Goal: Task Accomplishment & Management: Complete application form

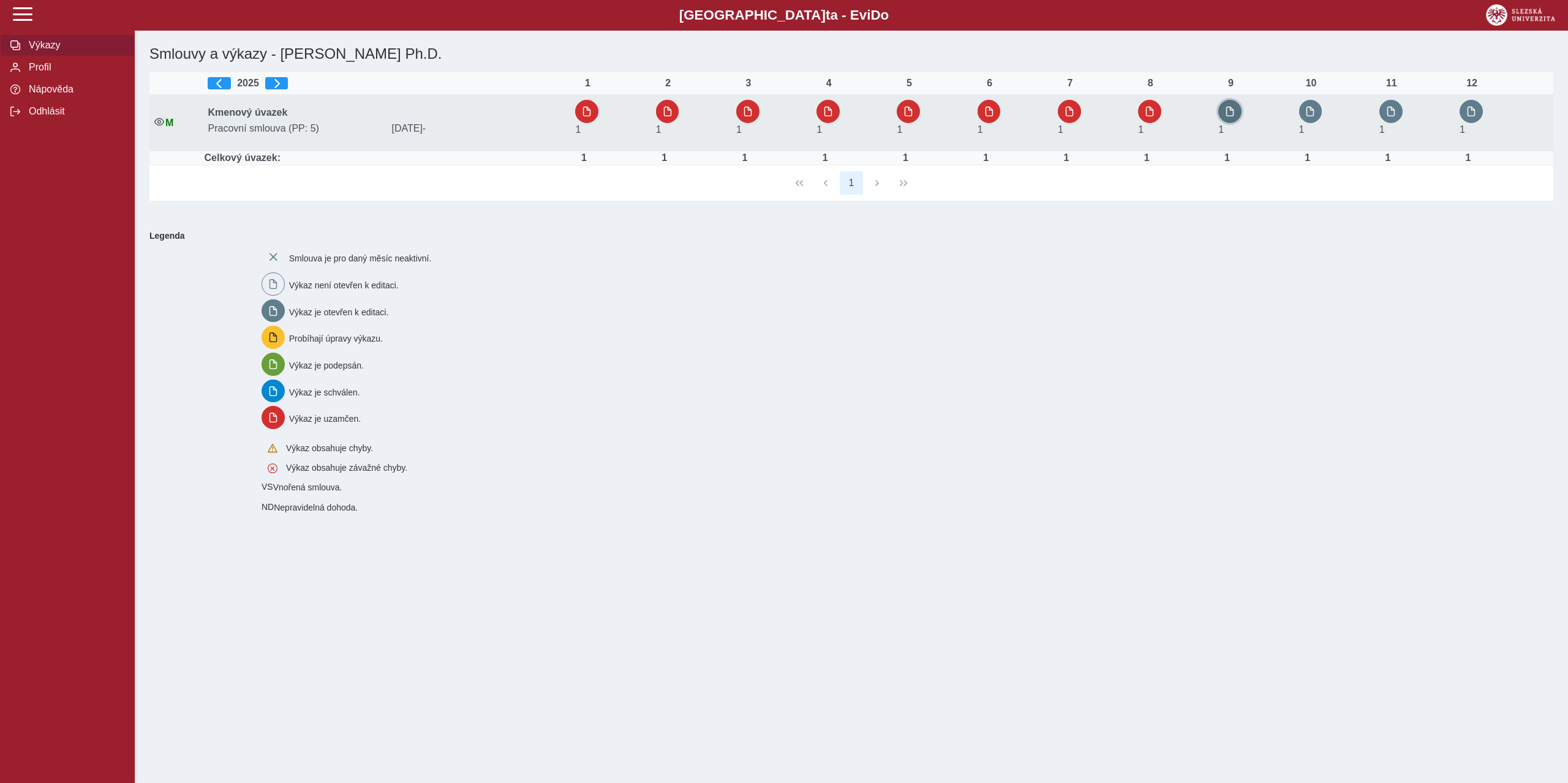
click at [1232, 112] on span "button" at bounding box center [1229, 111] width 9 height 9
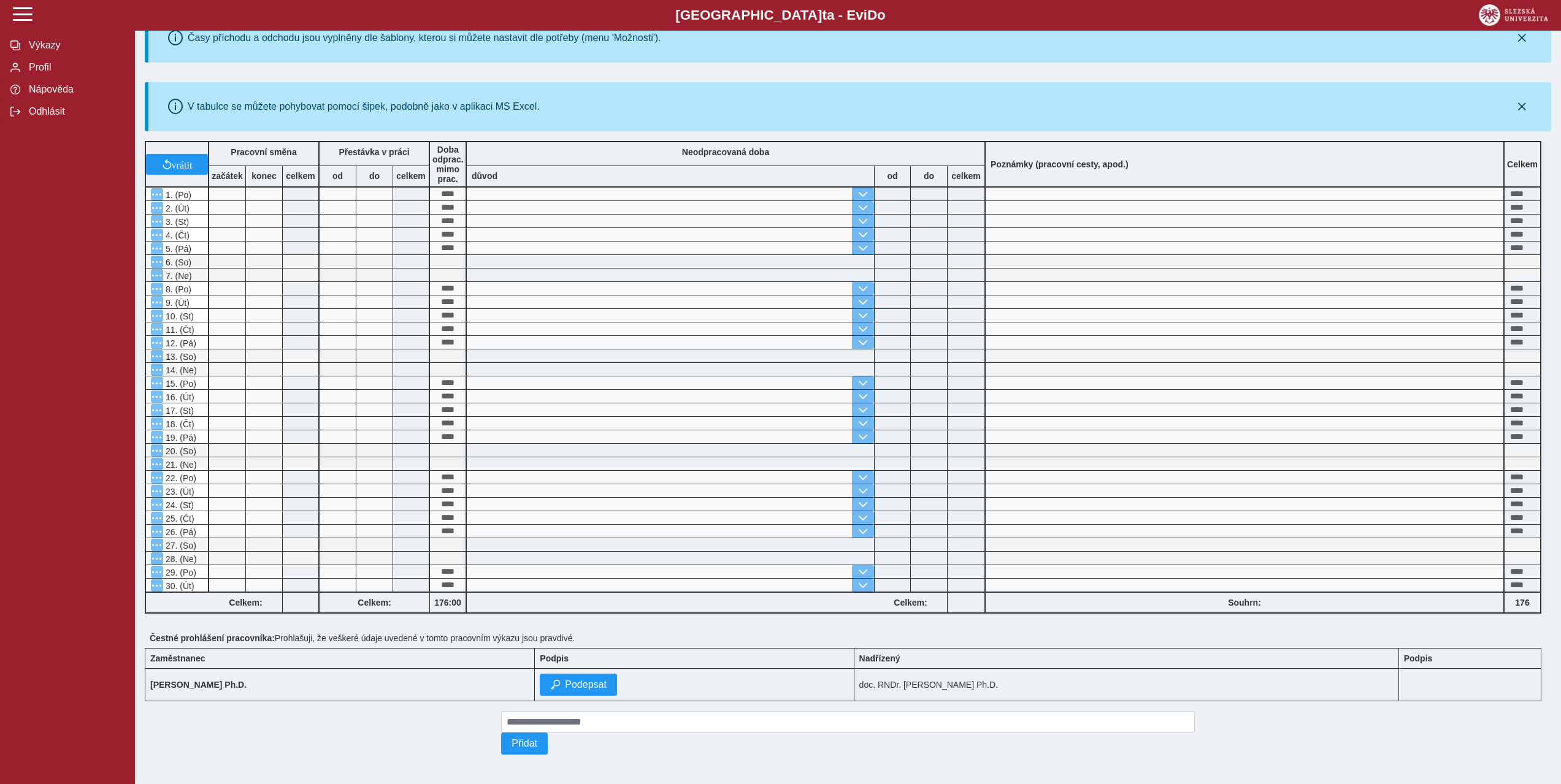
scroll to position [150, 0]
click at [606, 683] on span "Podepsat" at bounding box center [586, 684] width 41 height 11
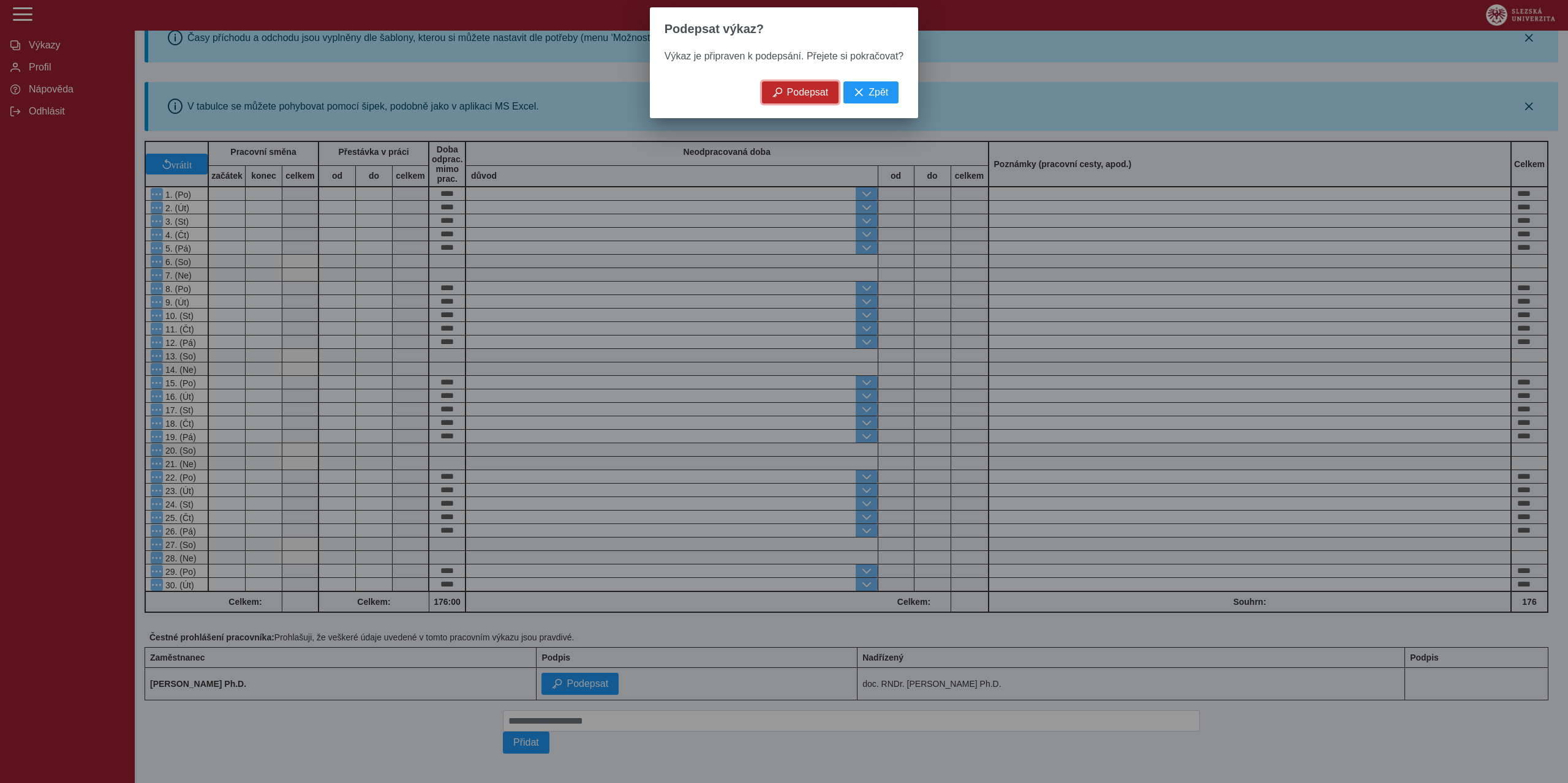
click at [805, 104] on button "Podepsat" at bounding box center [800, 93] width 77 height 22
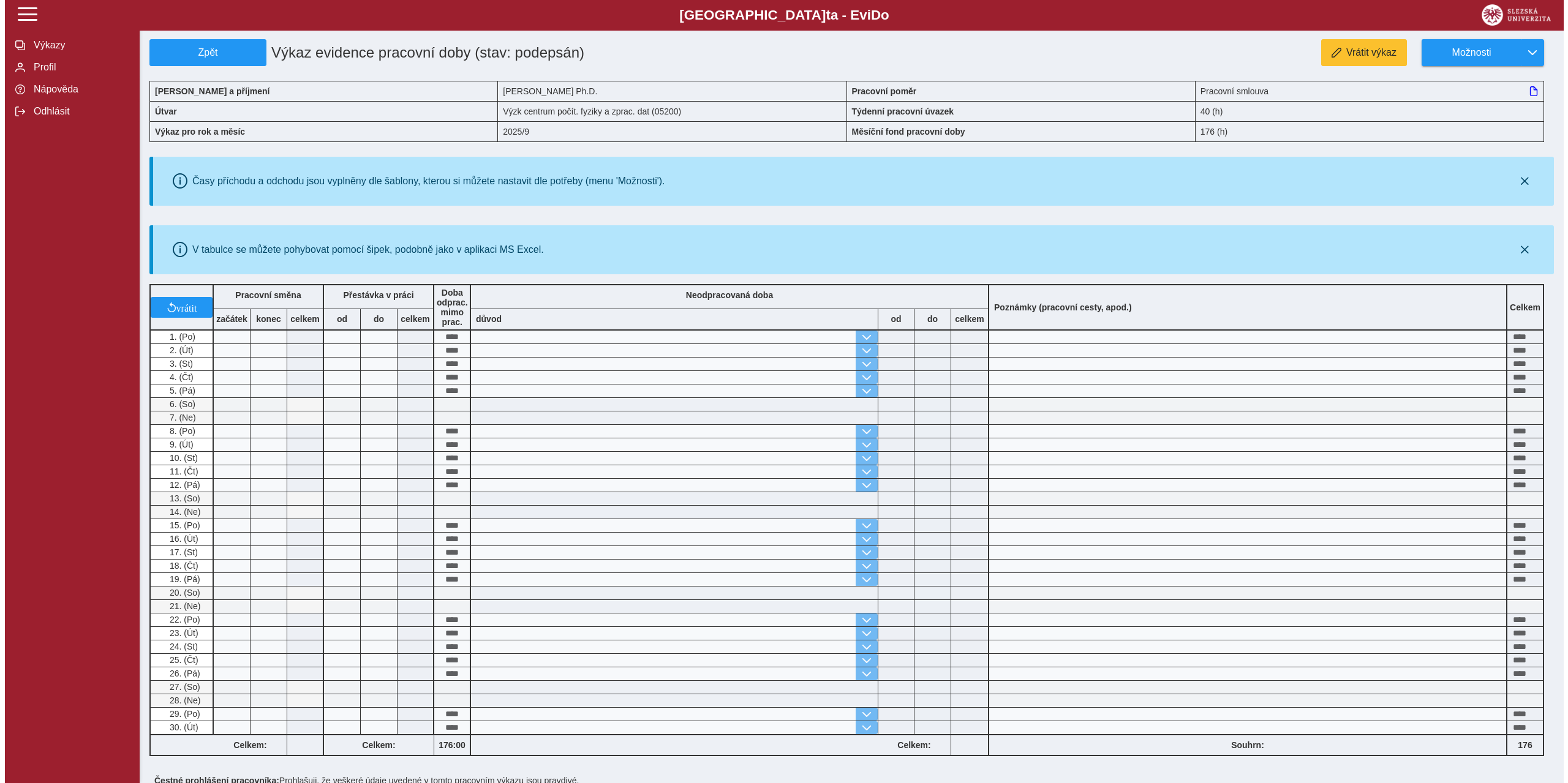
scroll to position [0, 0]
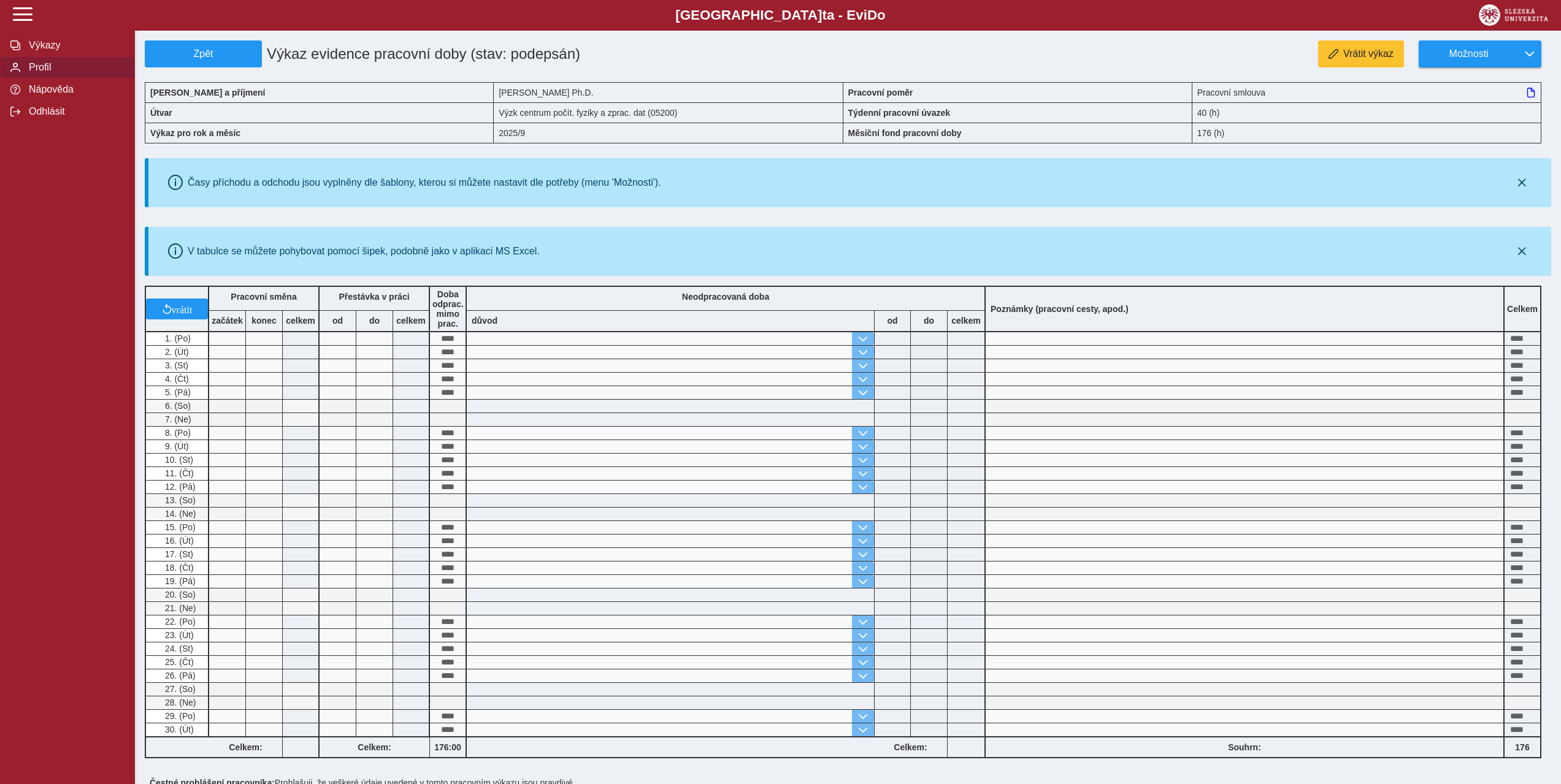
click at [55, 71] on span "Profil" at bounding box center [75, 67] width 100 height 11
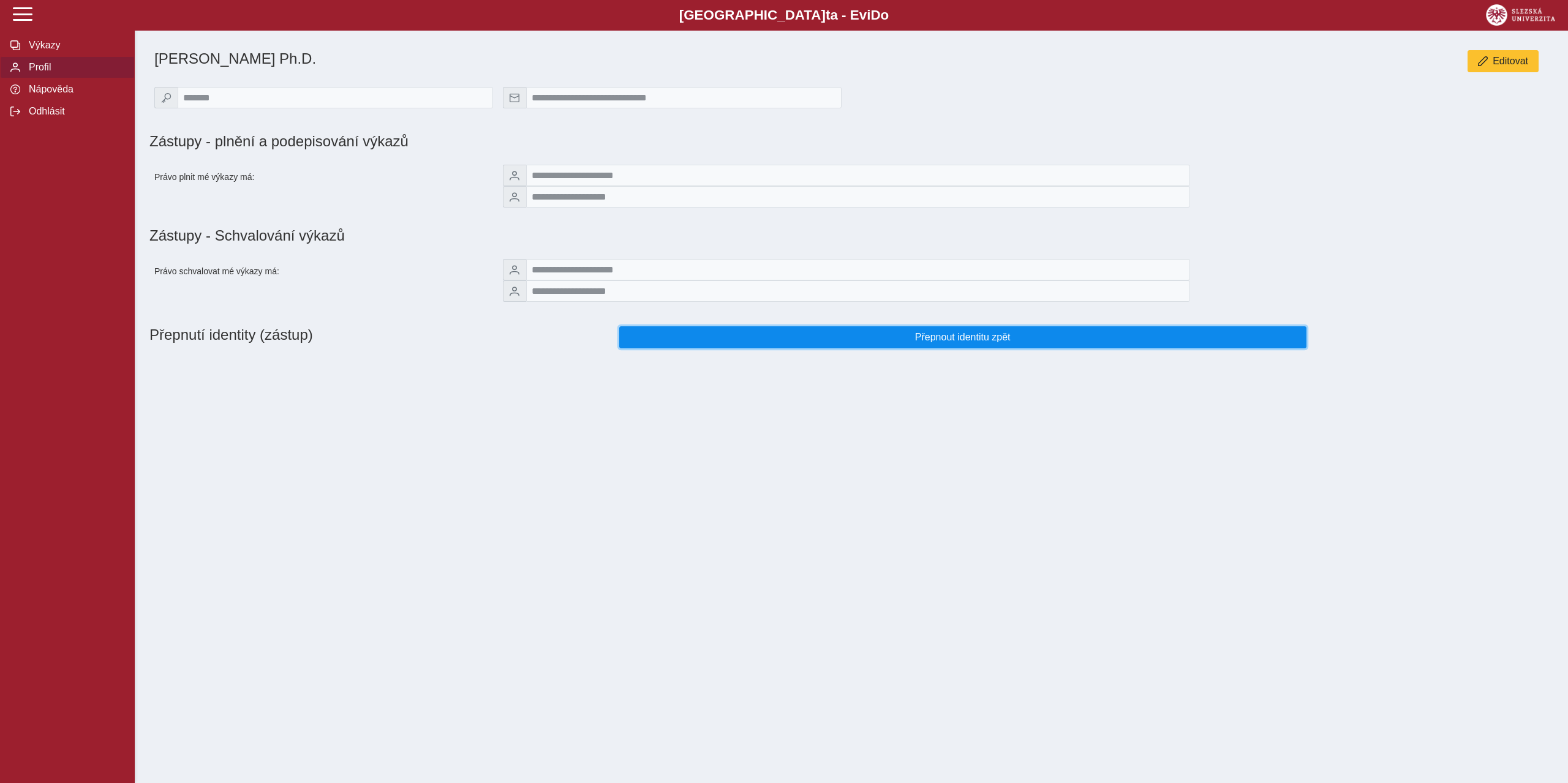
click at [879, 343] on span "Přepnout identitu zpět" at bounding box center [963, 337] width 666 height 11
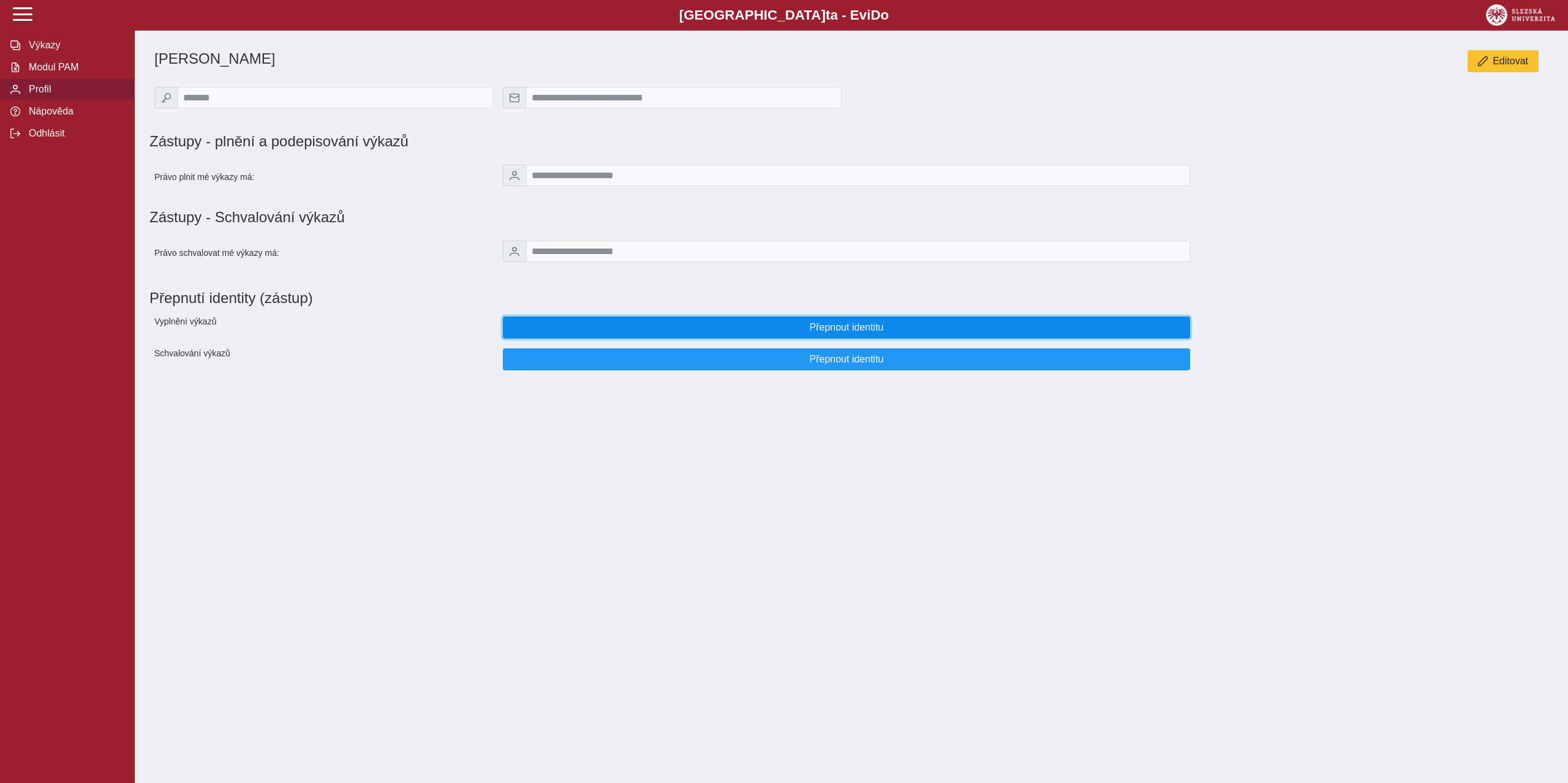
click at [763, 332] on span "Přepnout identitu" at bounding box center [847, 327] width 666 height 11
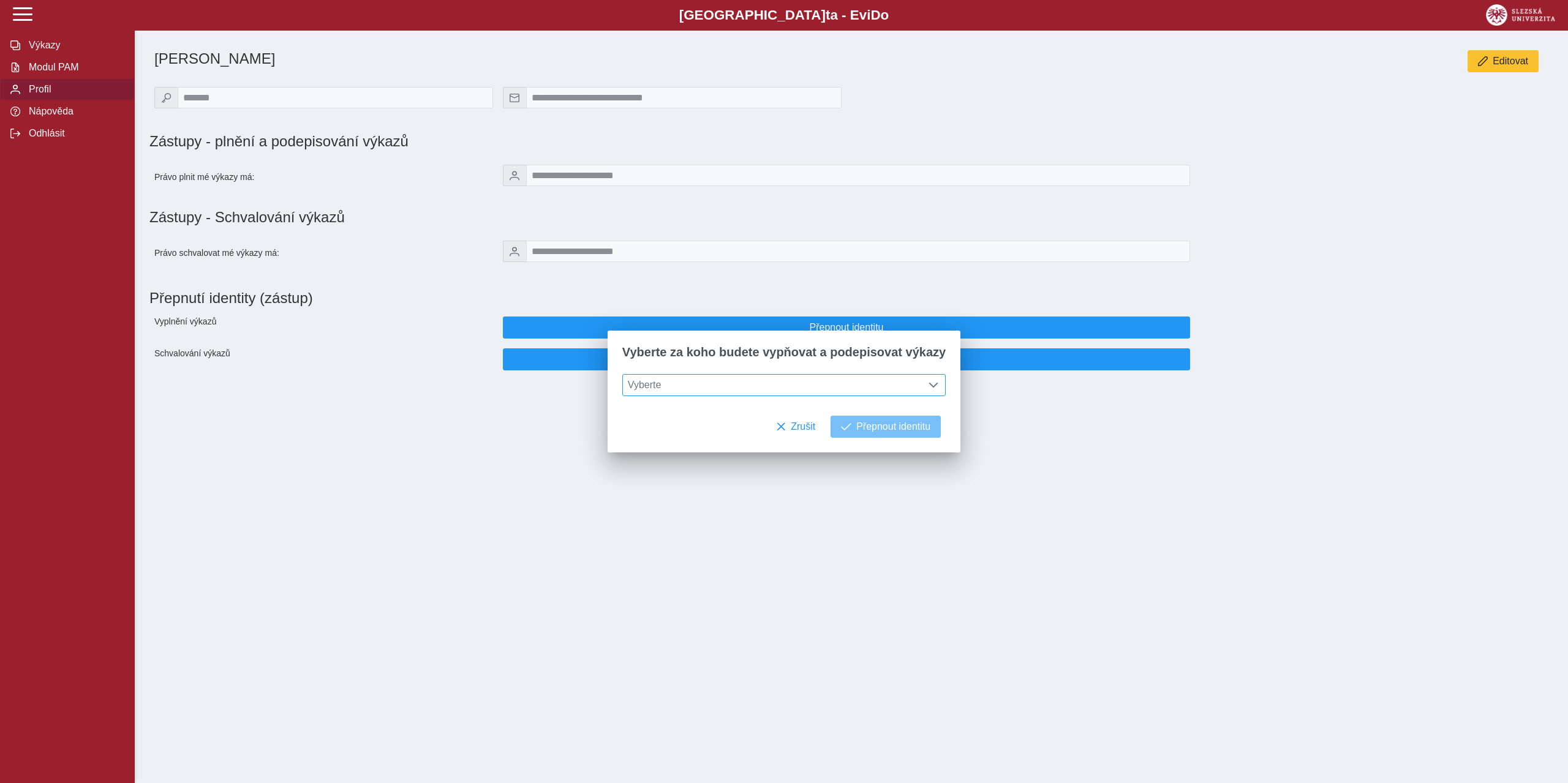
click at [748, 390] on span "Vyberte" at bounding box center [772, 385] width 300 height 21
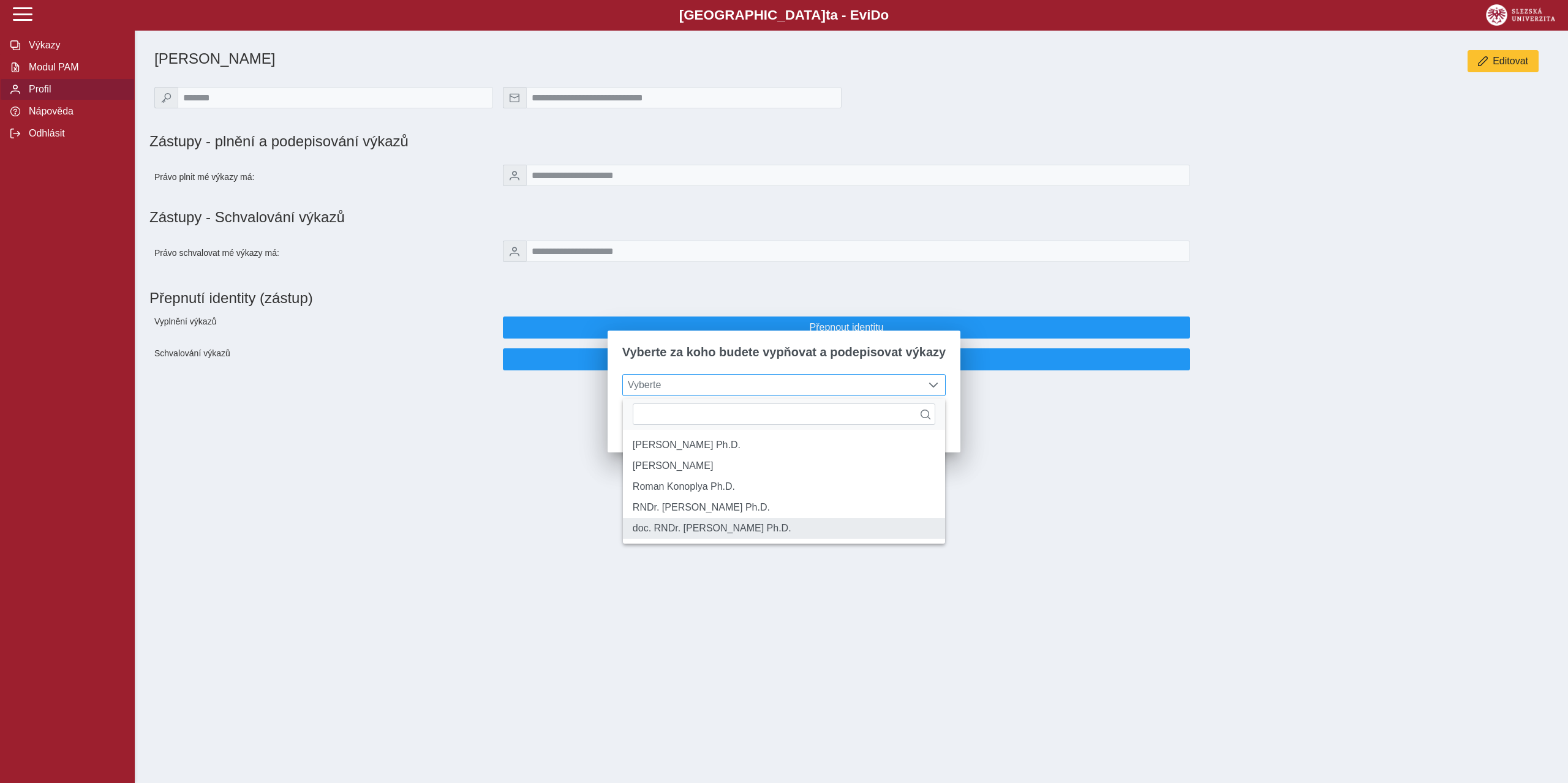
click at [698, 537] on li "doc. RNDr. [PERSON_NAME] Ph.D." at bounding box center [783, 528] width 322 height 21
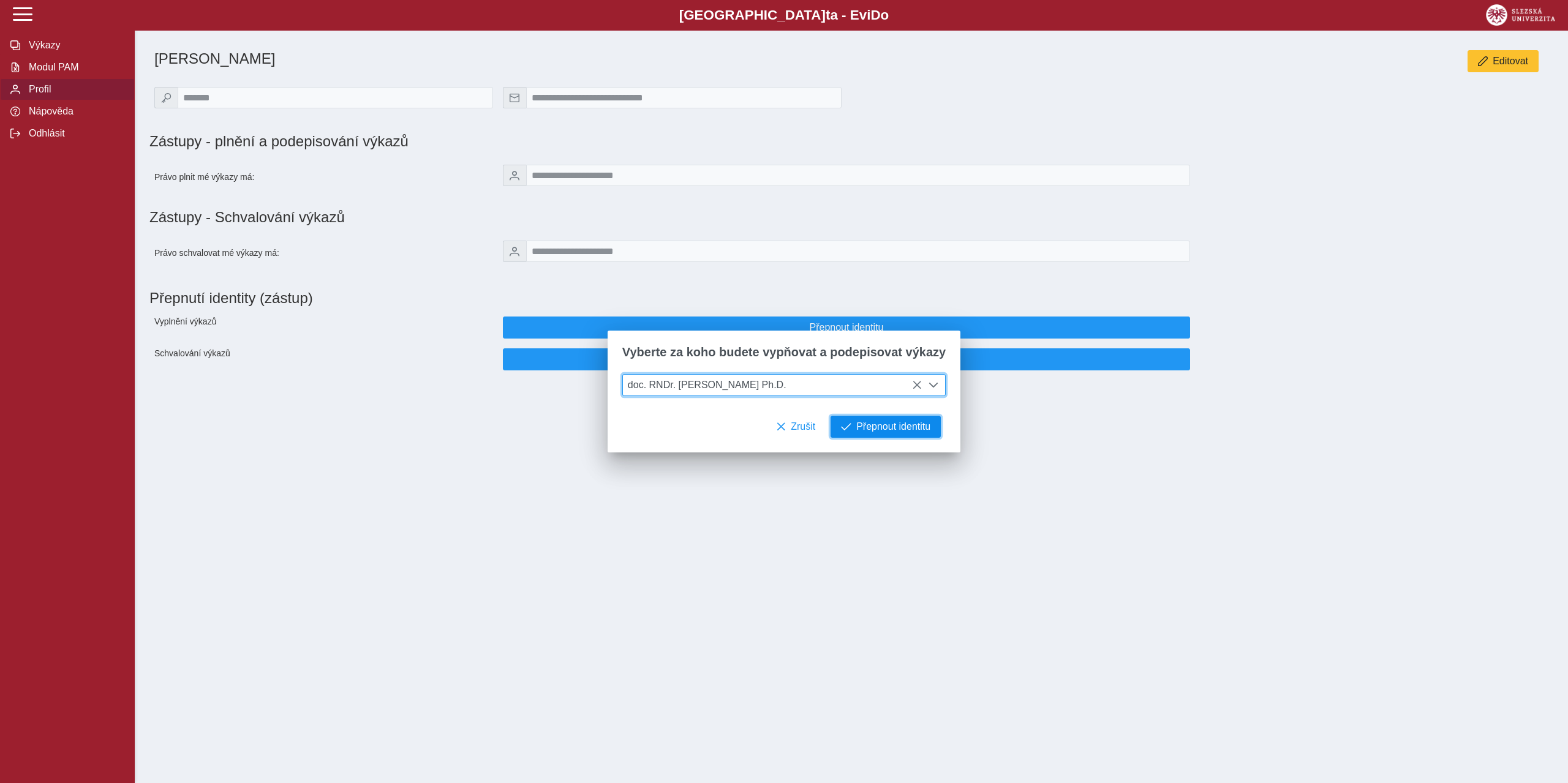
click at [869, 431] on span "Přepnout identitu" at bounding box center [893, 427] width 74 height 11
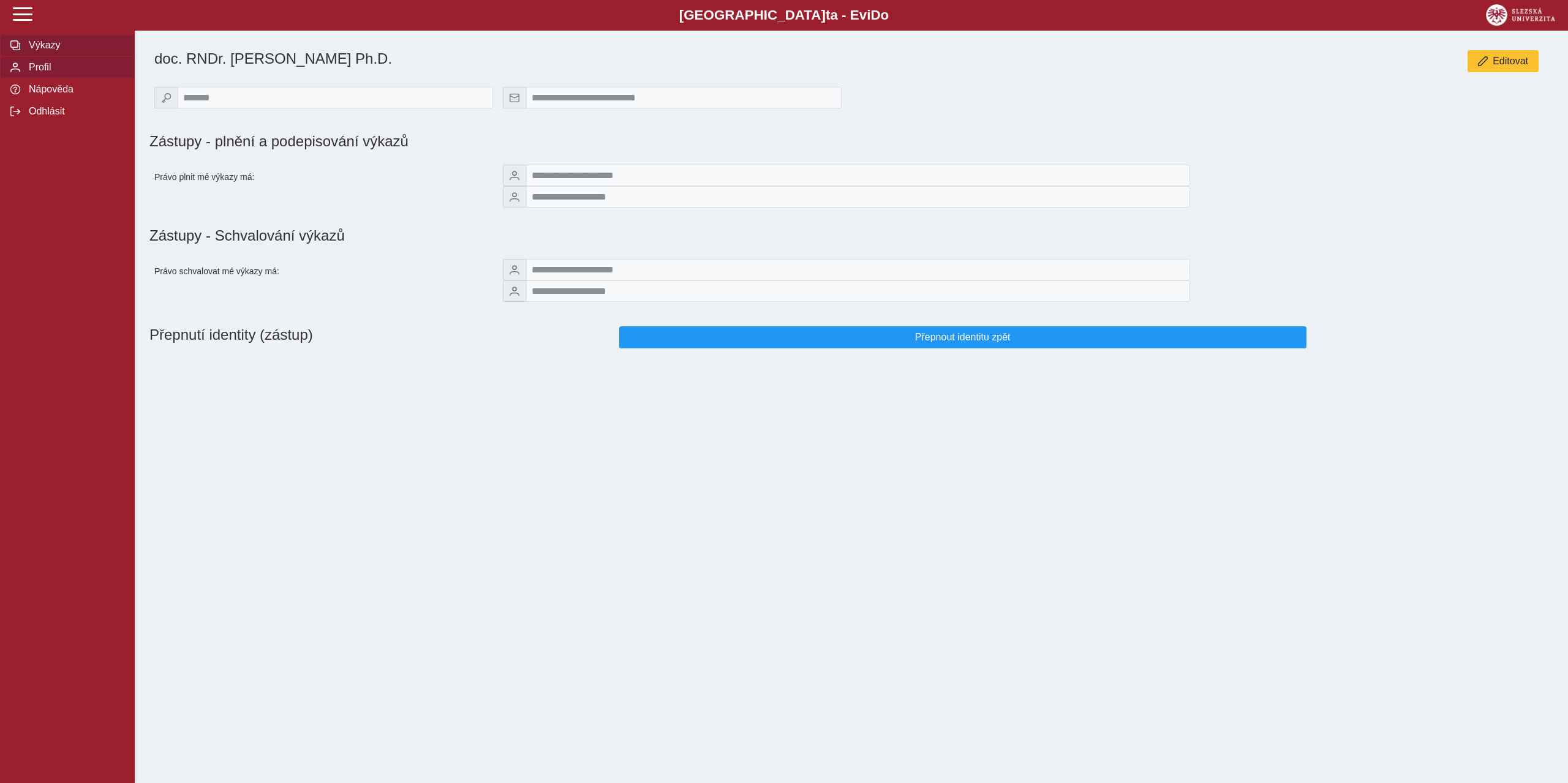
click at [70, 46] on span "Výkazy" at bounding box center [75, 45] width 100 height 11
